Goal: Transaction & Acquisition: Purchase product/service

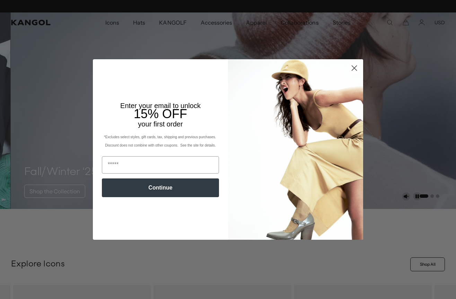
scroll to position [0, 143]
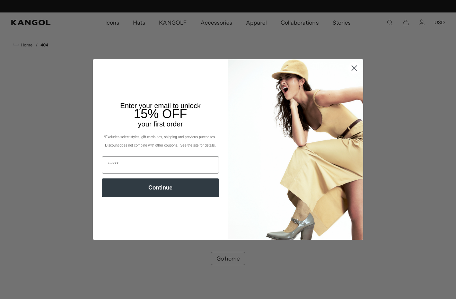
scroll to position [0, 143]
